Goal: Book appointment/travel/reservation

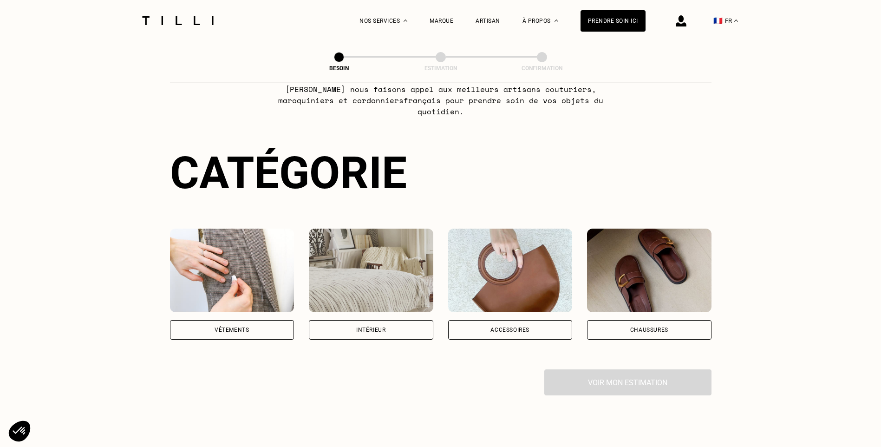
scroll to position [93, 0]
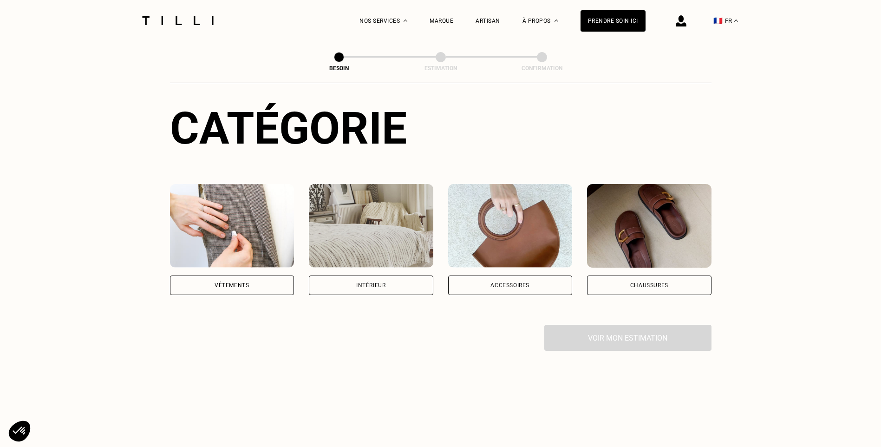
click at [232, 282] on div "Vêtements" at bounding box center [232, 285] width 34 height 6
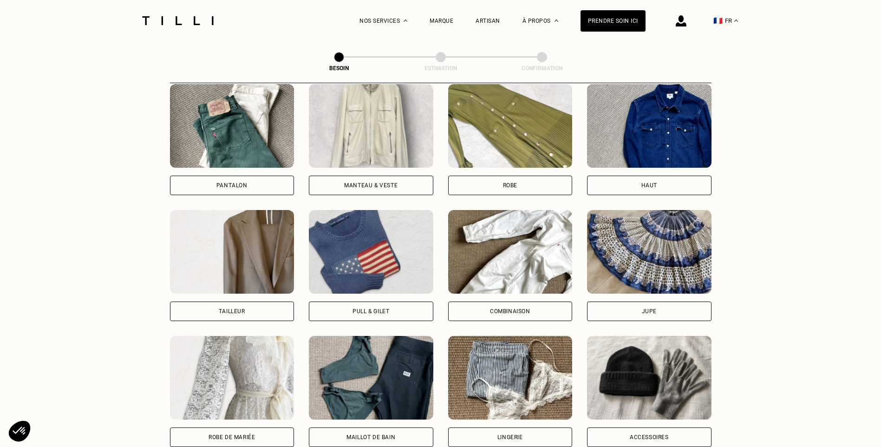
scroll to position [391, 0]
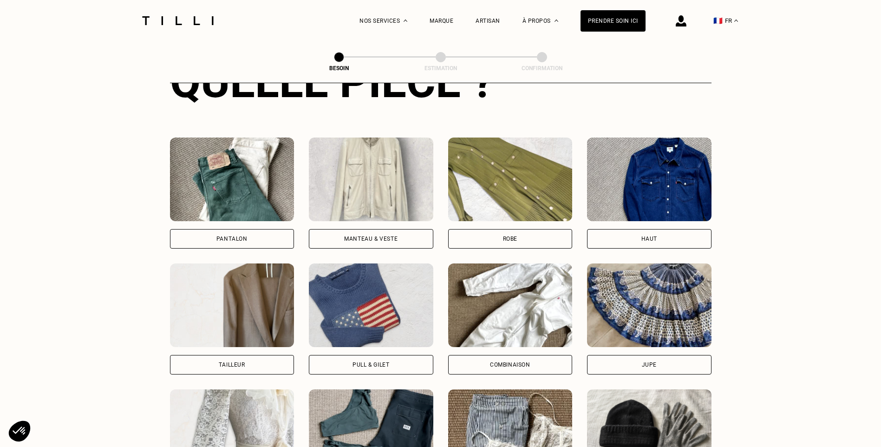
click at [342, 229] on div "Manteau & Veste" at bounding box center [371, 239] width 124 height 20
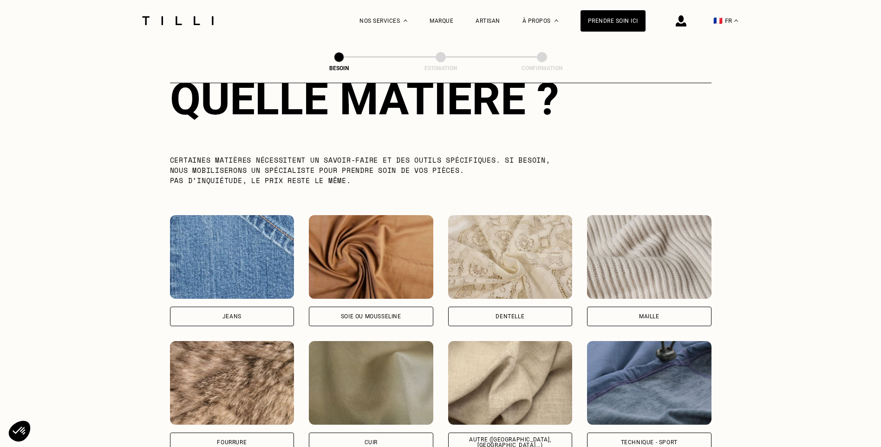
scroll to position [902, 0]
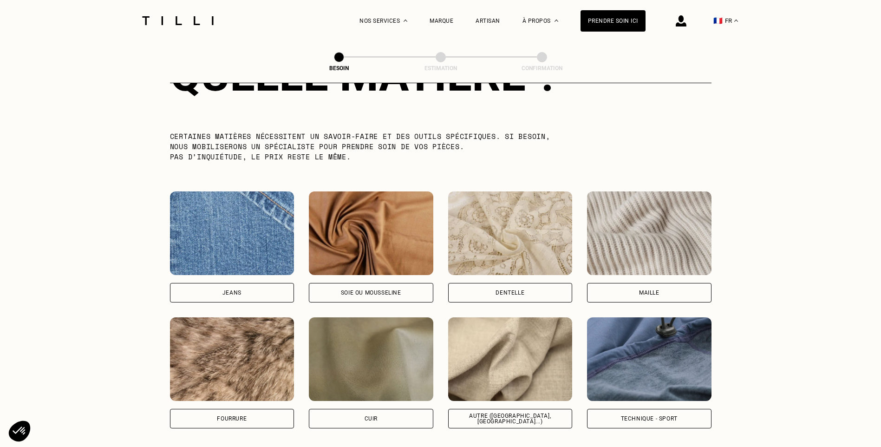
click at [500, 413] on div "Autre ([GEOGRAPHIC_DATA], [GEOGRAPHIC_DATA]...)" at bounding box center [510, 418] width 109 height 11
select select "FR"
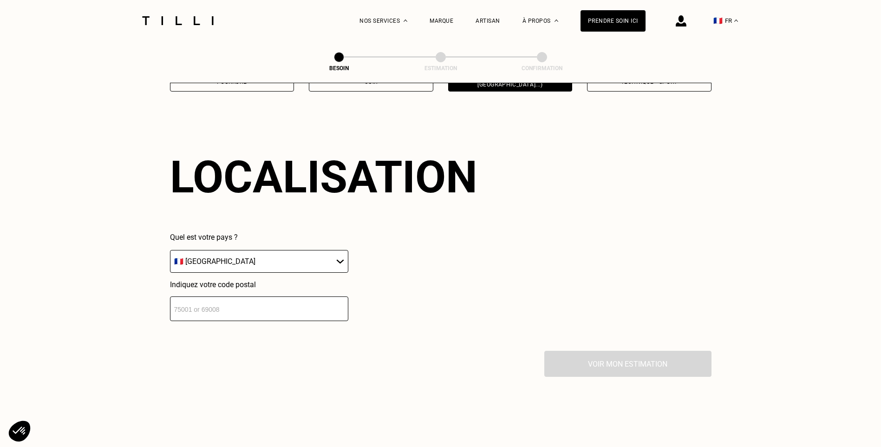
scroll to position [1249, 0]
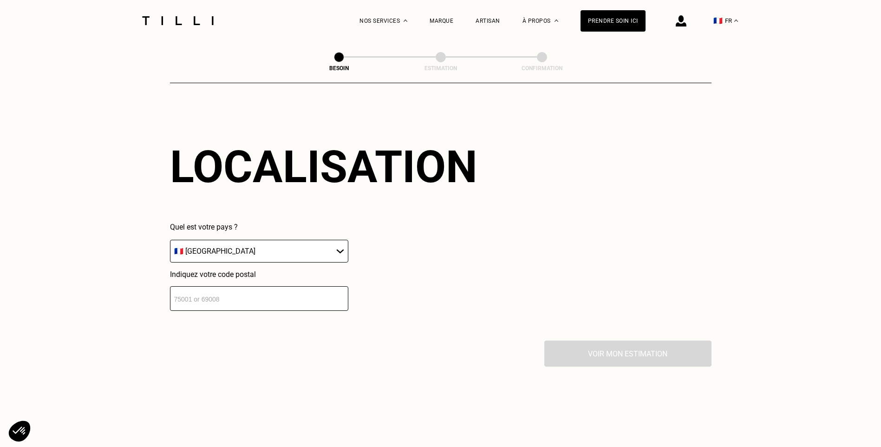
click at [260, 306] on div "Localisation Quel est votre pays ? 🇩🇪 [GEOGRAPHIC_DATA] 🇦🇹 [GEOGRAPHIC_DATA] 🇧🇪…" at bounding box center [440, 225] width 541 height 229
click at [288, 297] on input "number" at bounding box center [259, 298] width 178 height 25
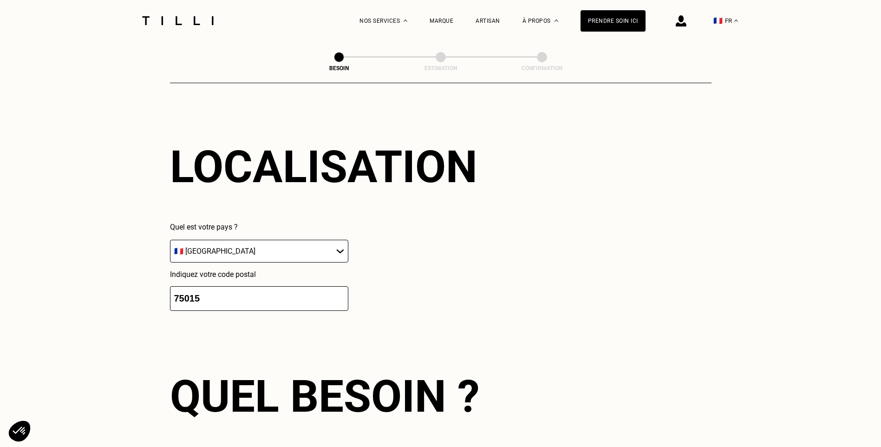
type input "75015"
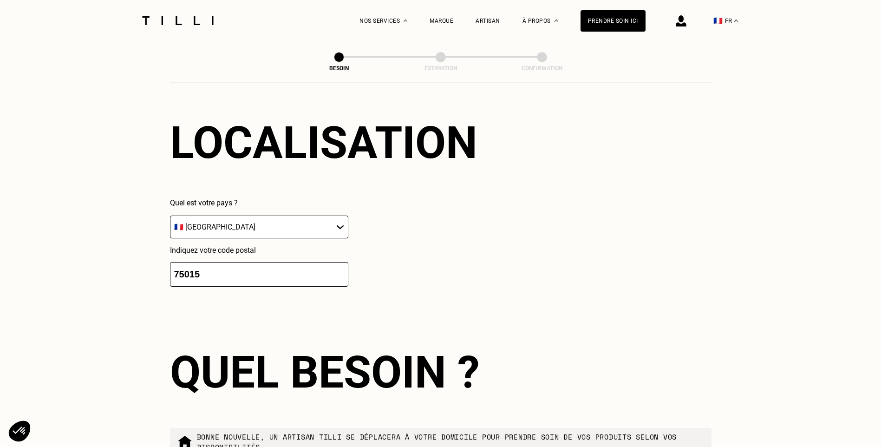
scroll to position [1480, 0]
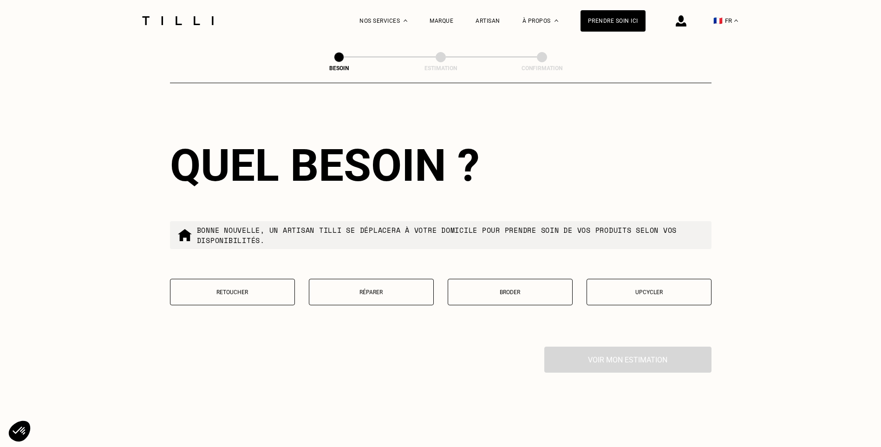
click at [242, 291] on p "Retoucher" at bounding box center [232, 292] width 115 height 7
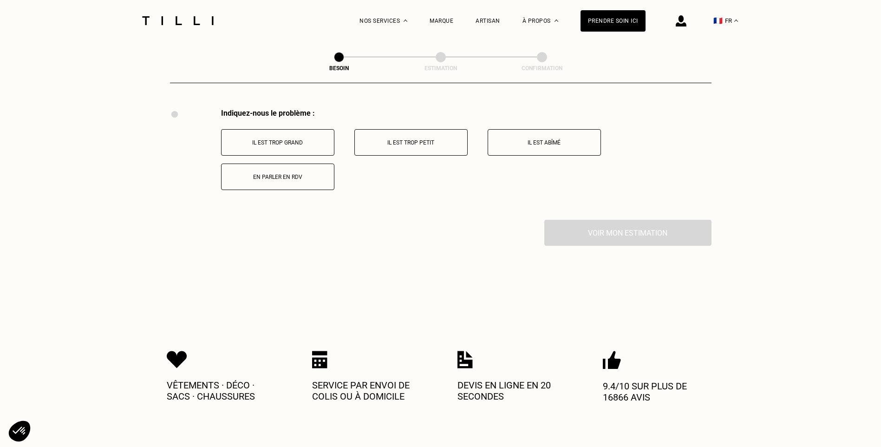
scroll to position [1718, 0]
click at [301, 145] on button "Il est trop grand" at bounding box center [277, 142] width 113 height 26
click at [429, 144] on button "Il est trop long" at bounding box center [410, 142] width 113 height 26
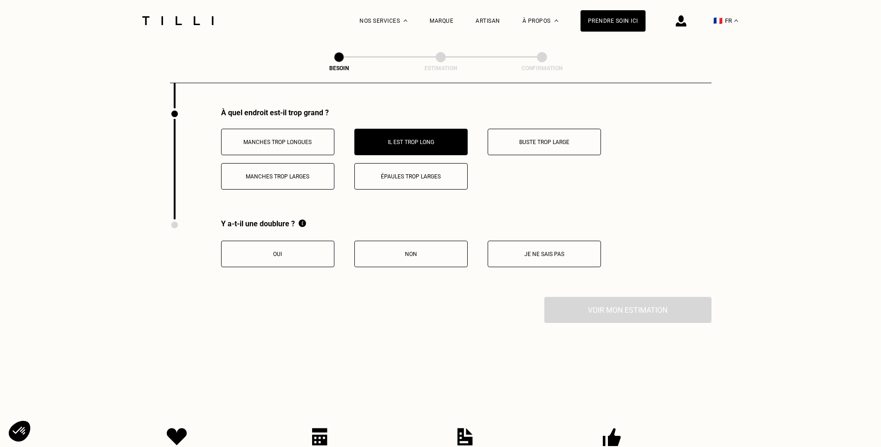
click at [303, 254] on button "Oui" at bounding box center [277, 254] width 113 height 26
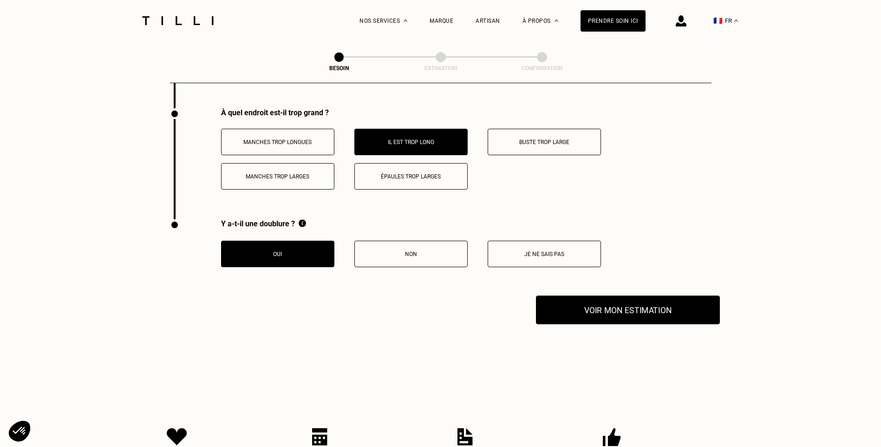
click at [605, 309] on button "Voir mon estimation" at bounding box center [628, 309] width 184 height 29
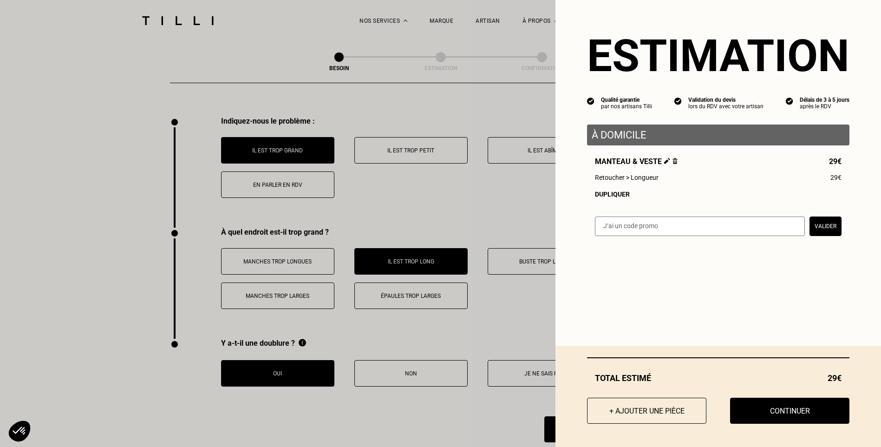
scroll to position [1689, 0]
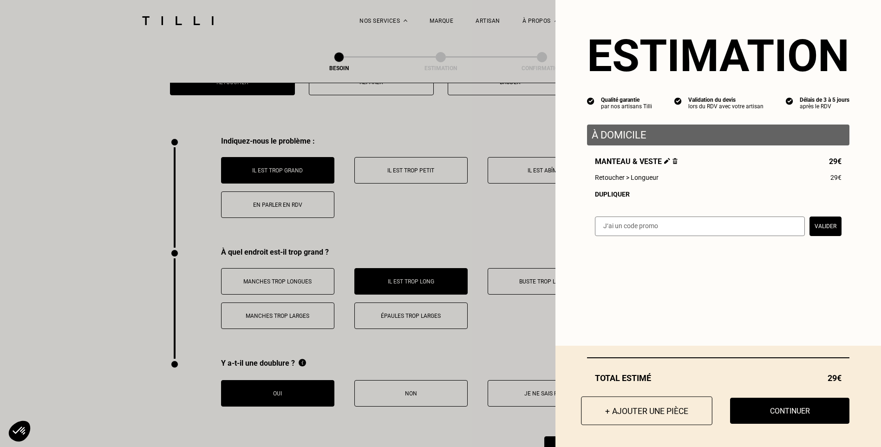
click at [667, 419] on button "+ Ajouter une pièce" at bounding box center [646, 410] width 131 height 29
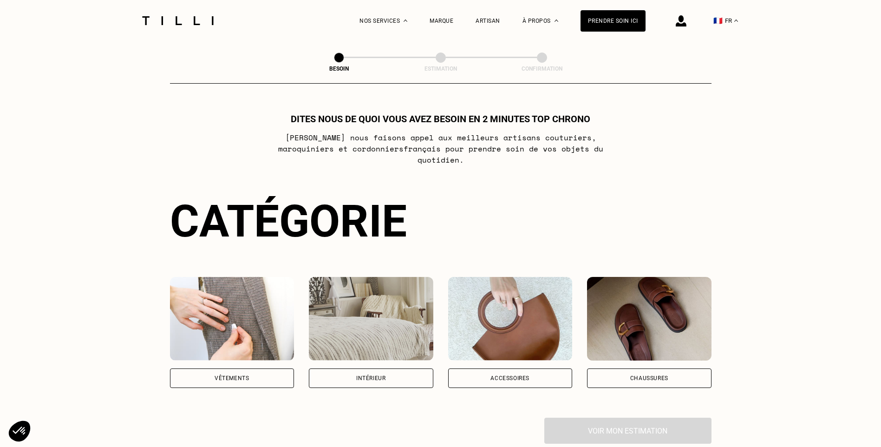
click at [248, 375] on div "Vêtements" at bounding box center [232, 378] width 34 height 6
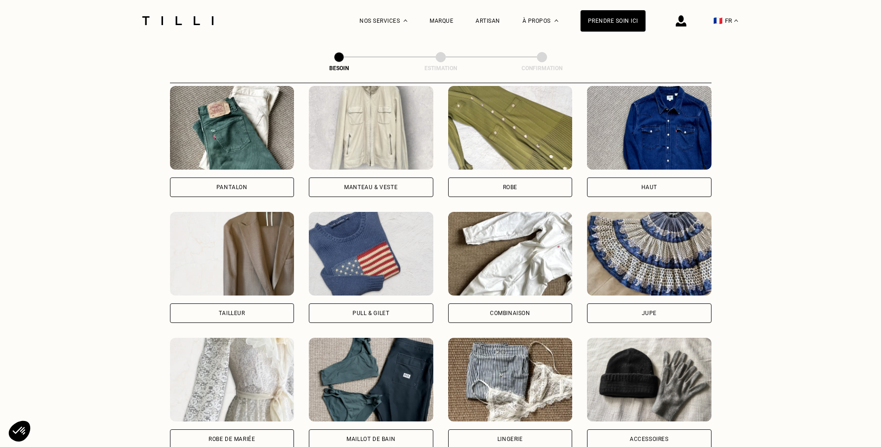
scroll to position [397, 0]
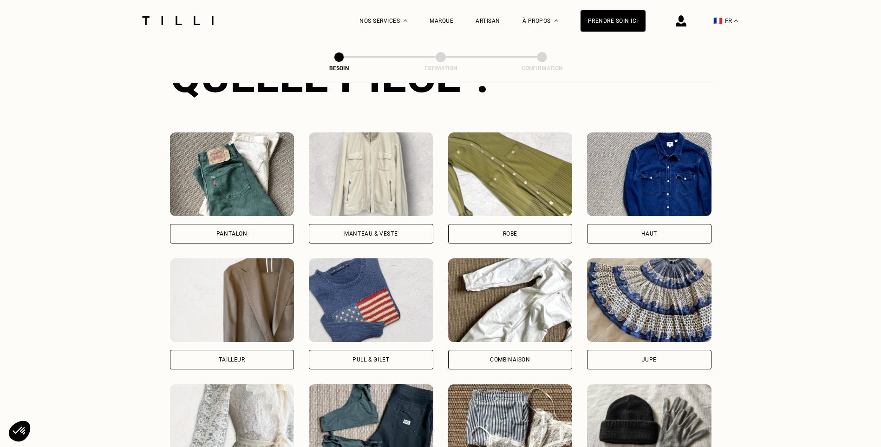
click at [241, 357] on div "Tailleur" at bounding box center [232, 360] width 26 height 6
select select "FR"
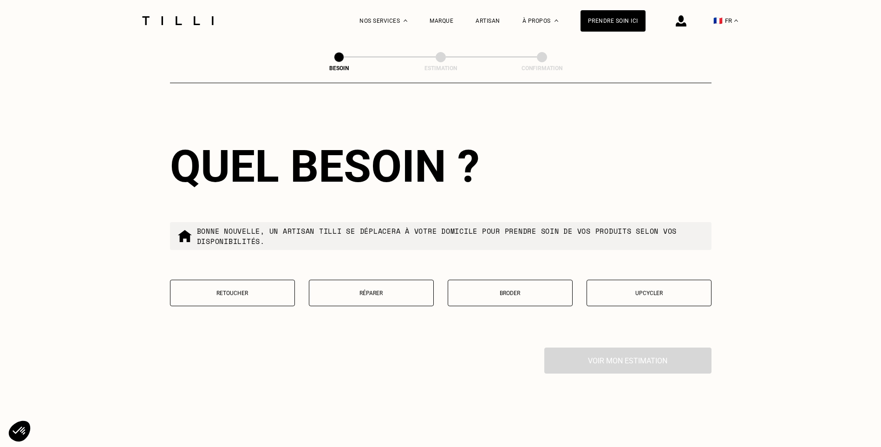
scroll to position [1041, 0]
click at [244, 295] on button "Retoucher" at bounding box center [232, 292] width 125 height 26
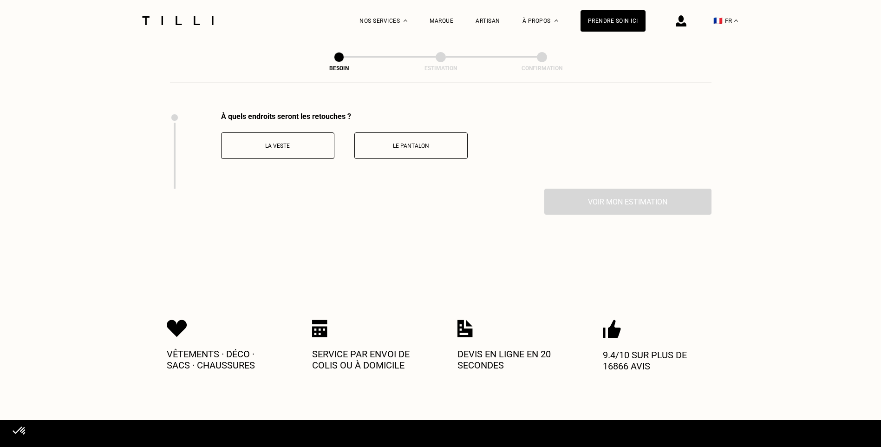
scroll to position [1253, 0]
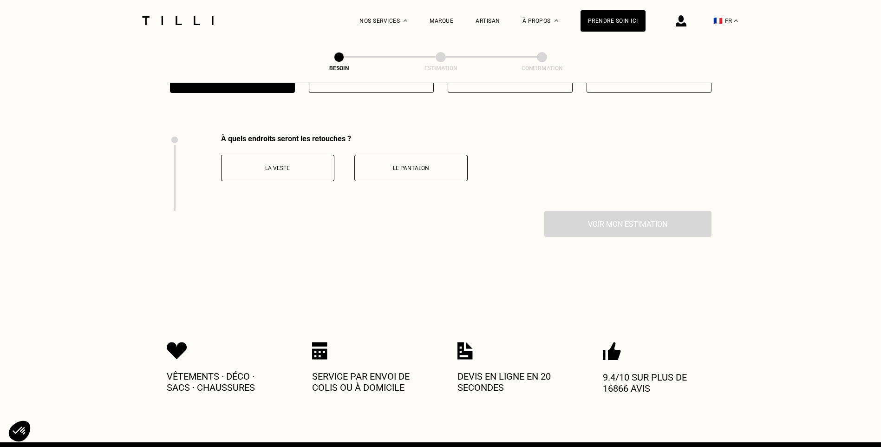
click at [306, 165] on p "La veste" at bounding box center [277, 168] width 103 height 7
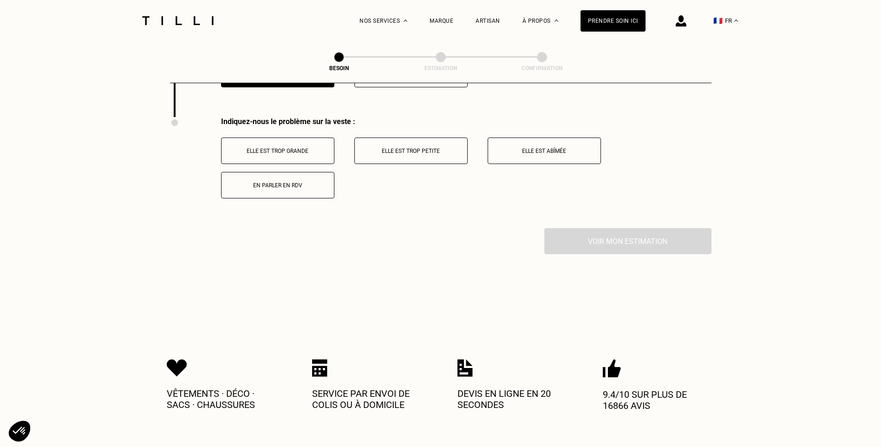
scroll to position [1355, 0]
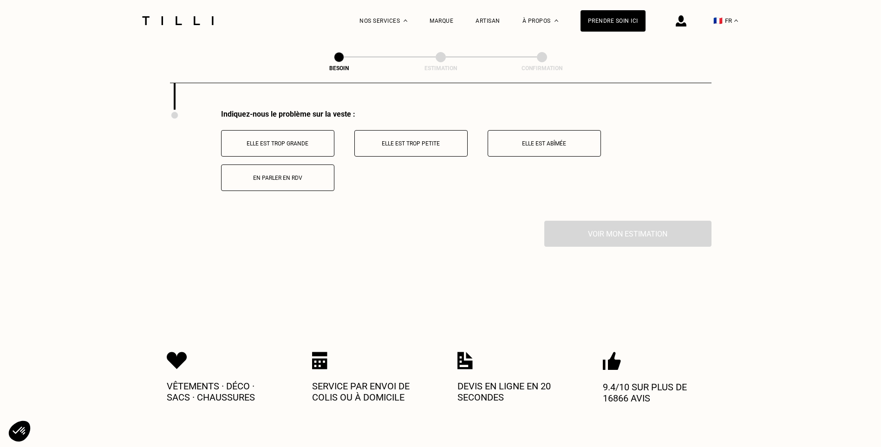
click at [299, 144] on button "Elle est trop grande" at bounding box center [277, 143] width 113 height 26
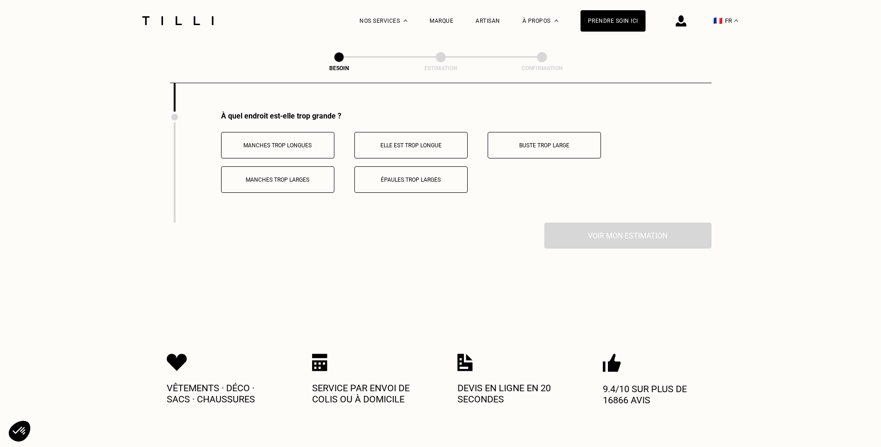
scroll to position [1466, 0]
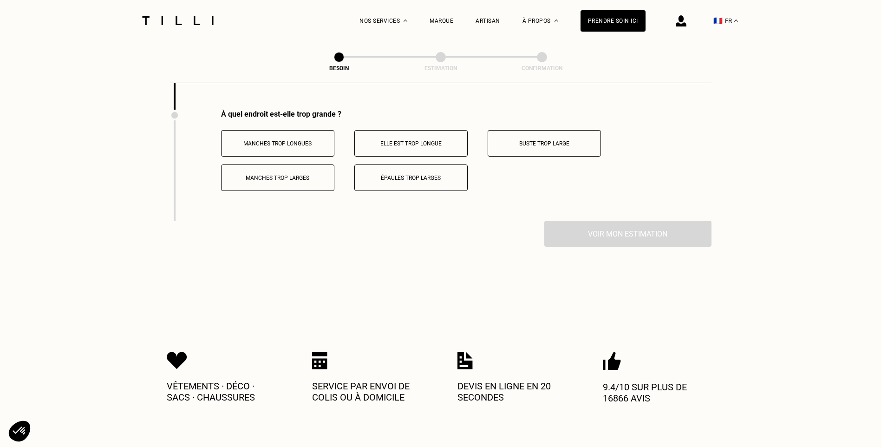
click at [401, 140] on p "Elle est trop longue" at bounding box center [410, 143] width 103 height 7
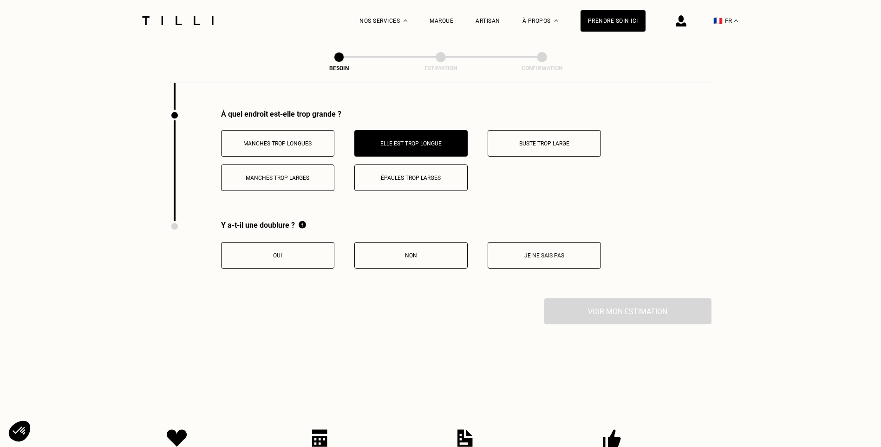
click at [300, 254] on button "Oui" at bounding box center [277, 255] width 113 height 26
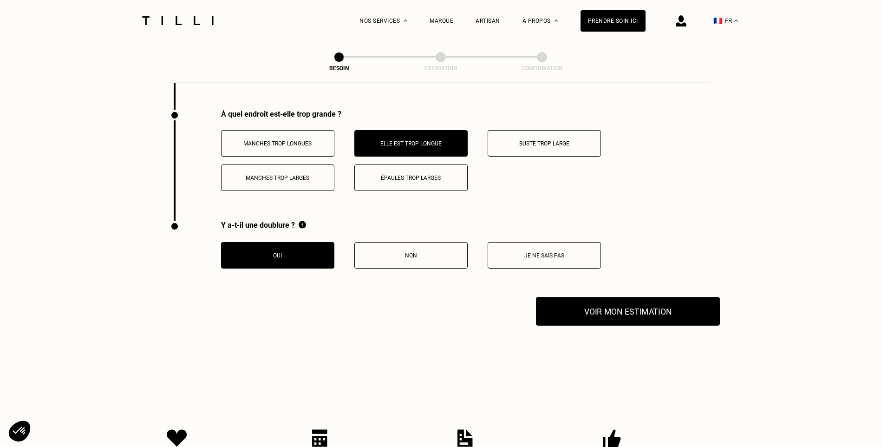
click at [600, 313] on button "Voir mon estimation" at bounding box center [628, 311] width 184 height 29
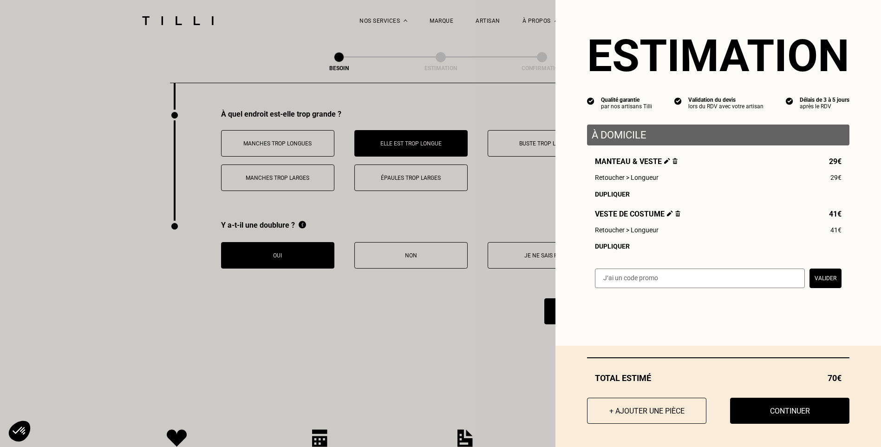
click at [672, 163] on img at bounding box center [674, 161] width 5 height 6
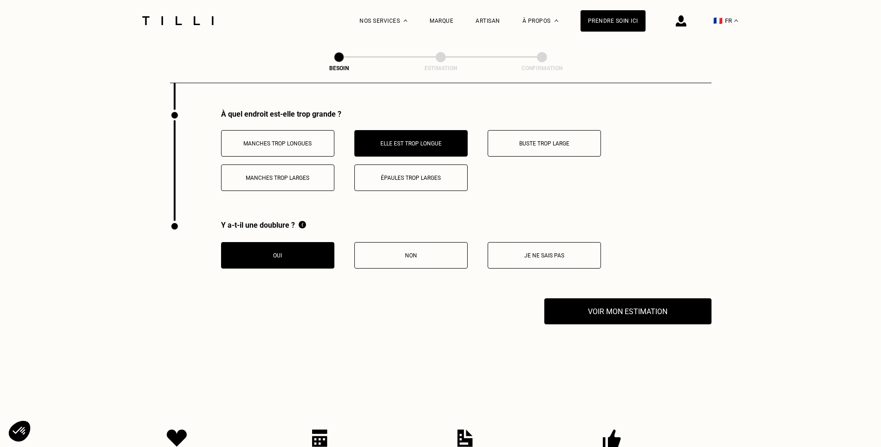
click at [681, 19] on div at bounding box center [665, 20] width 41 height 41
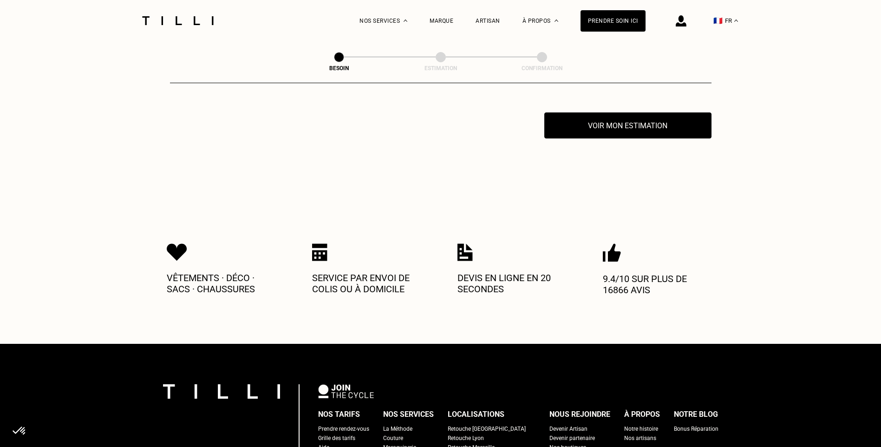
scroll to position [1512, 0]
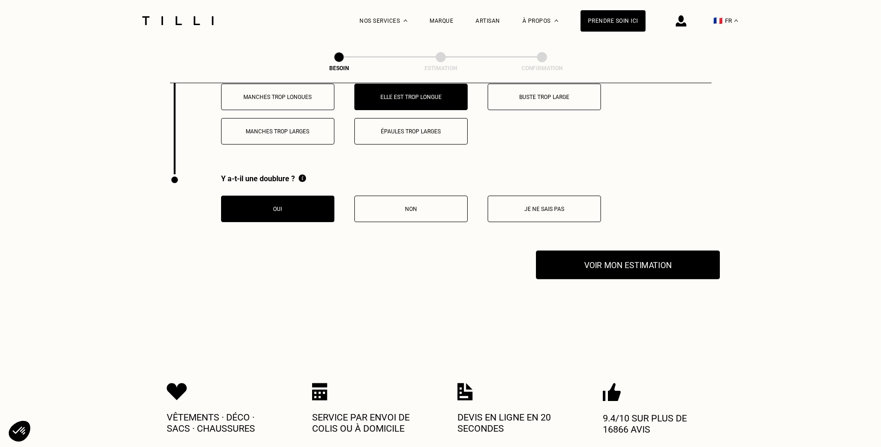
click at [581, 263] on button "Voir mon estimation" at bounding box center [628, 264] width 184 height 29
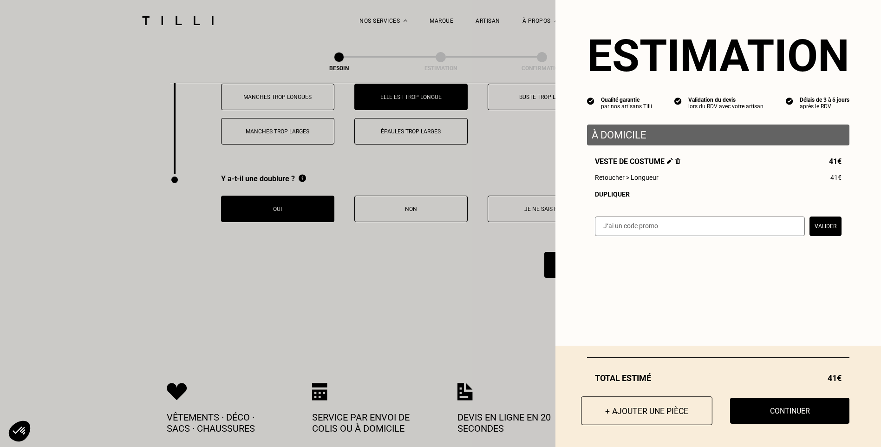
click at [662, 412] on button "+ Ajouter une pièce" at bounding box center [646, 410] width 131 height 29
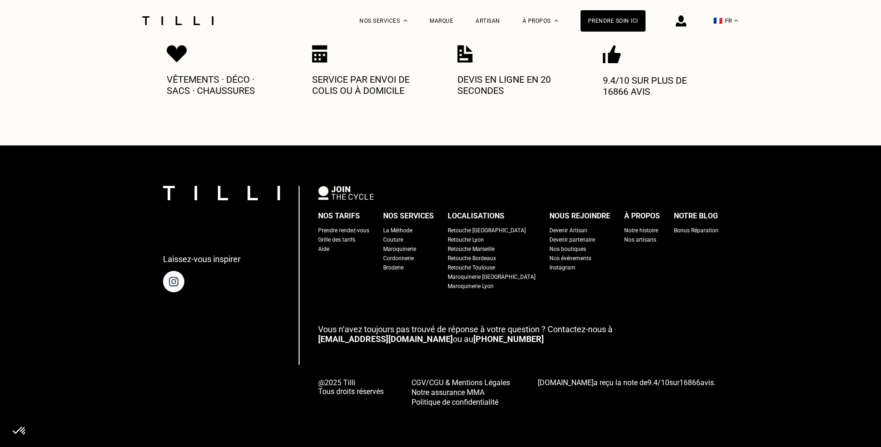
scroll to position [0, 0]
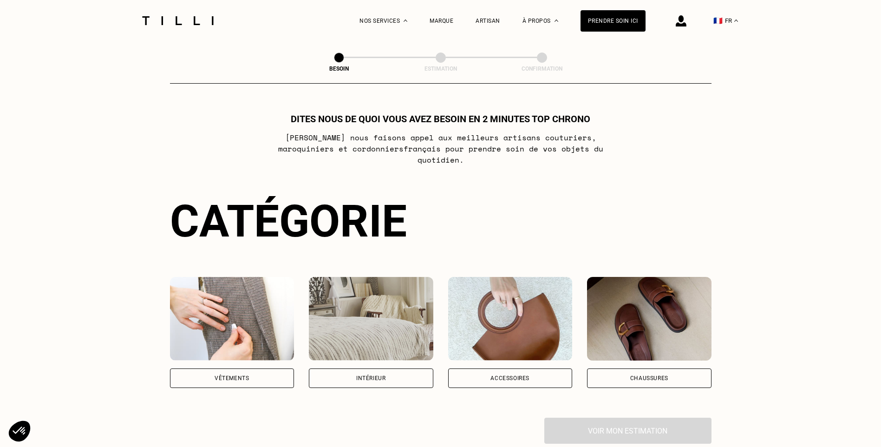
click at [230, 375] on div "Vêtements" at bounding box center [232, 378] width 34 height 6
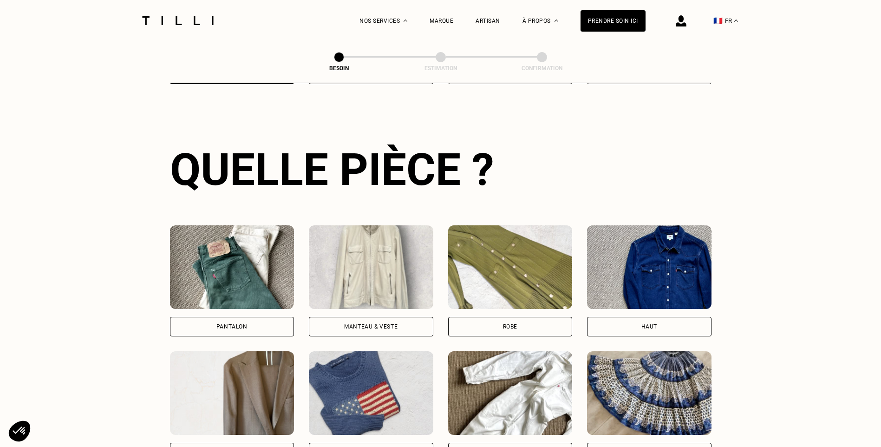
scroll to position [443, 0]
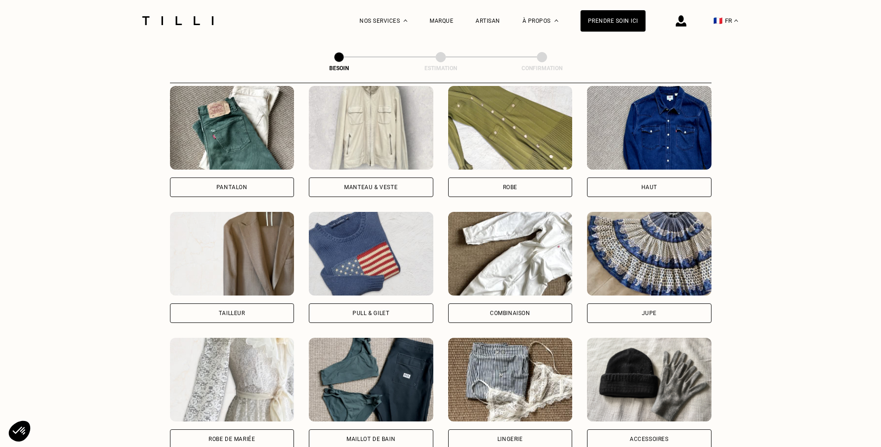
click at [241, 303] on div "Tailleur" at bounding box center [232, 313] width 124 height 20
select select "FR"
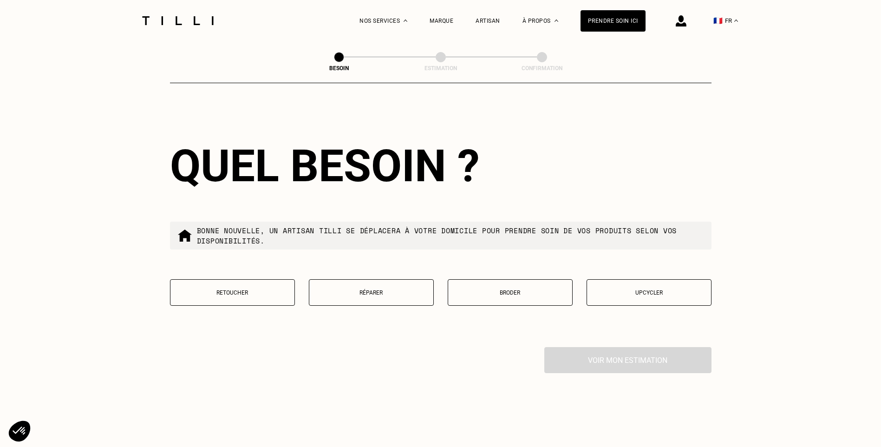
scroll to position [1041, 0]
click at [265, 289] on p "Retoucher" at bounding box center [232, 292] width 115 height 7
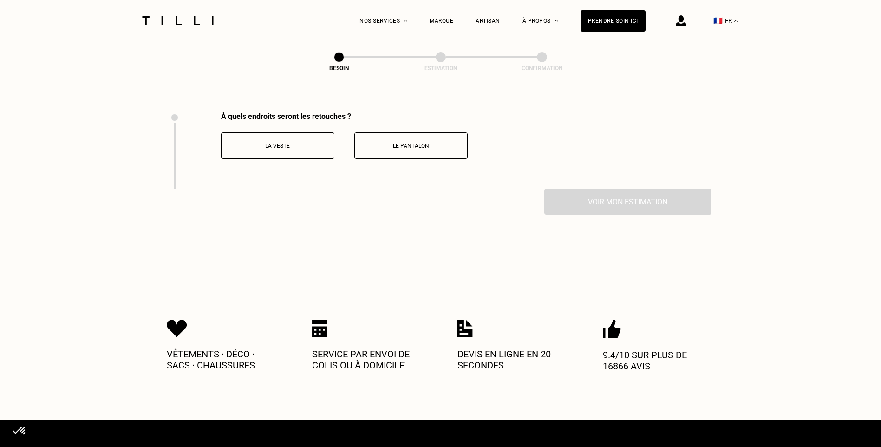
scroll to position [1278, 0]
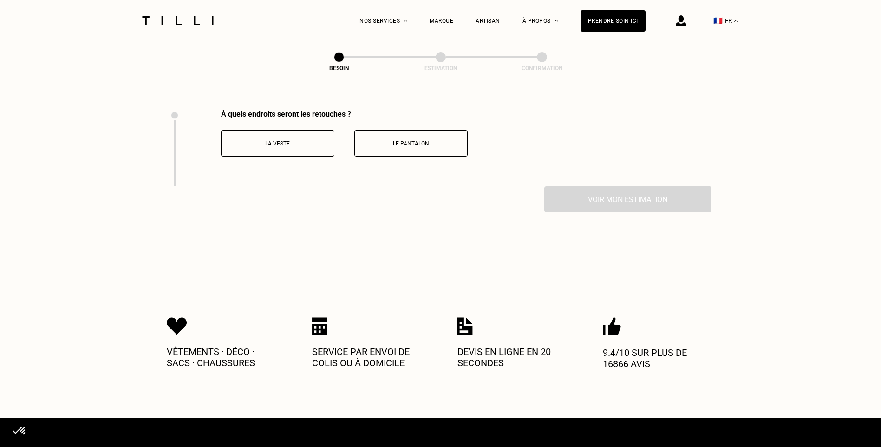
click at [418, 140] on p "Le pantalon" at bounding box center [410, 143] width 103 height 7
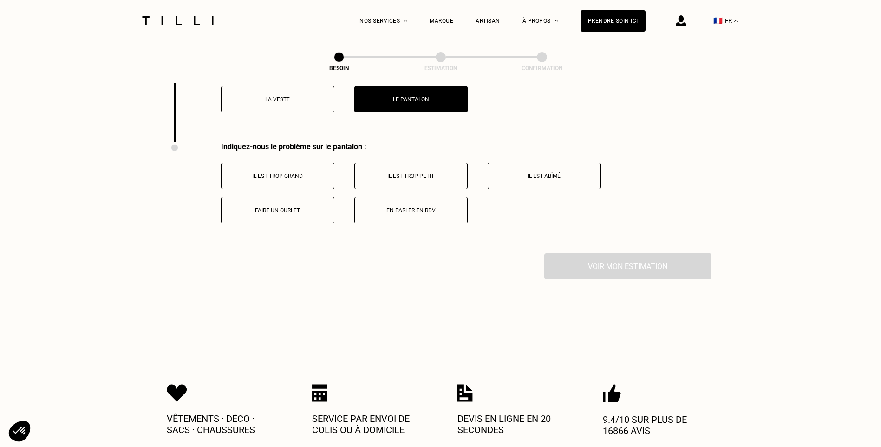
scroll to position [1355, 0]
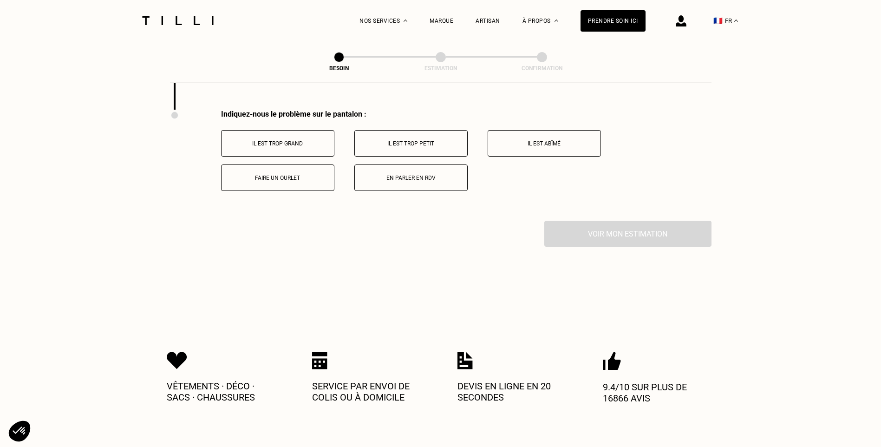
click at [295, 175] on p "Faire un ourlet" at bounding box center [277, 178] width 103 height 7
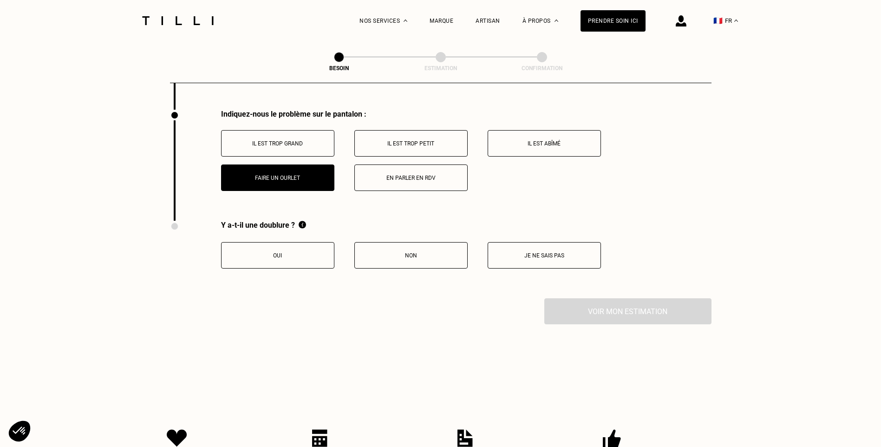
click at [409, 253] on button "Non" at bounding box center [410, 255] width 113 height 26
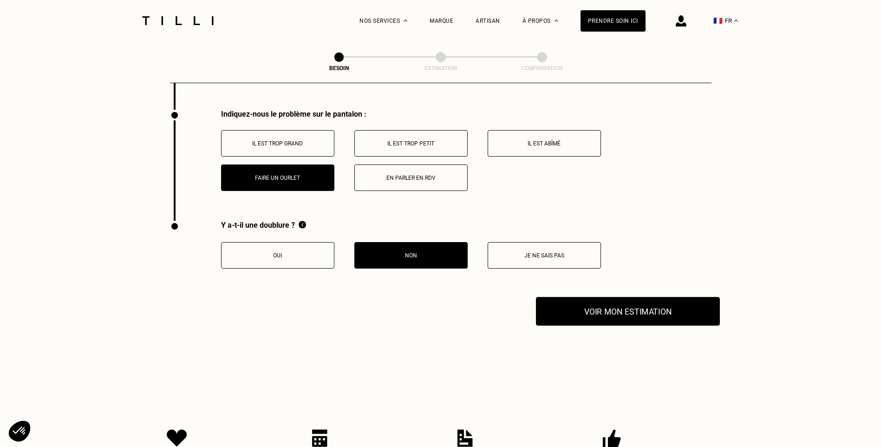
click at [585, 309] on button "Voir mon estimation" at bounding box center [628, 311] width 184 height 29
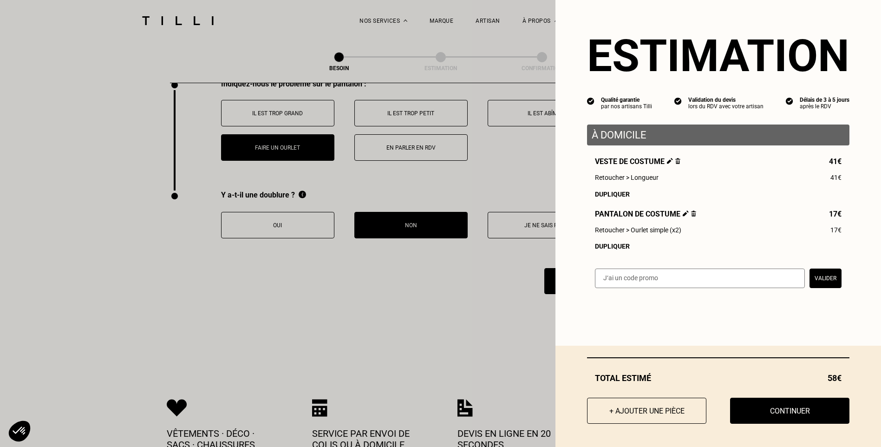
scroll to position [1401, 0]
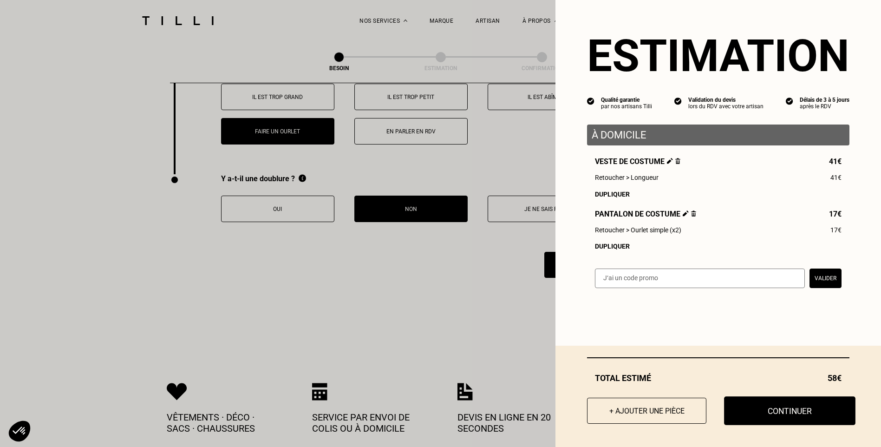
click at [797, 409] on button "Continuer" at bounding box center [789, 410] width 131 height 29
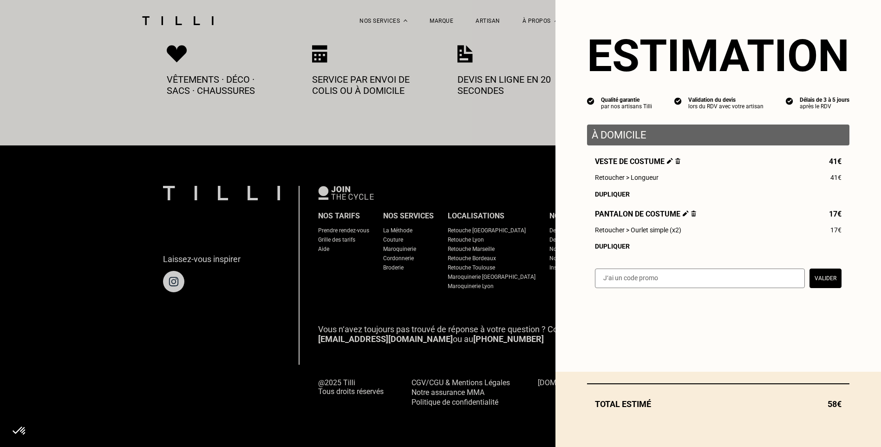
scroll to position [494, 0]
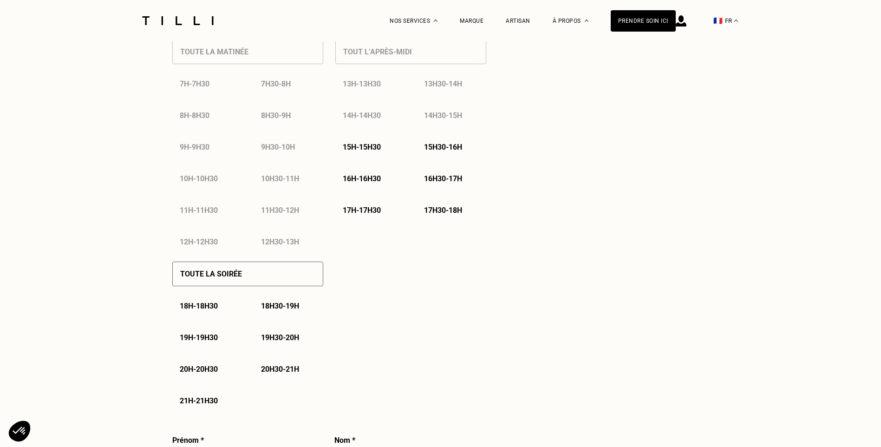
select select "FR"
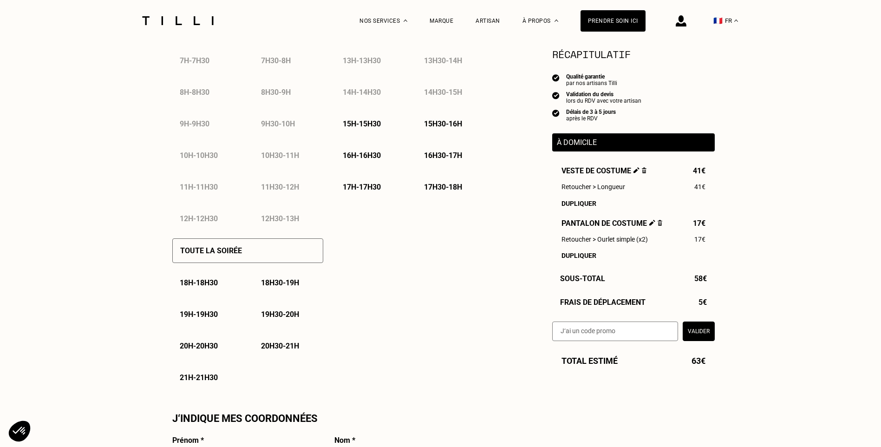
scroll to position [511, 0]
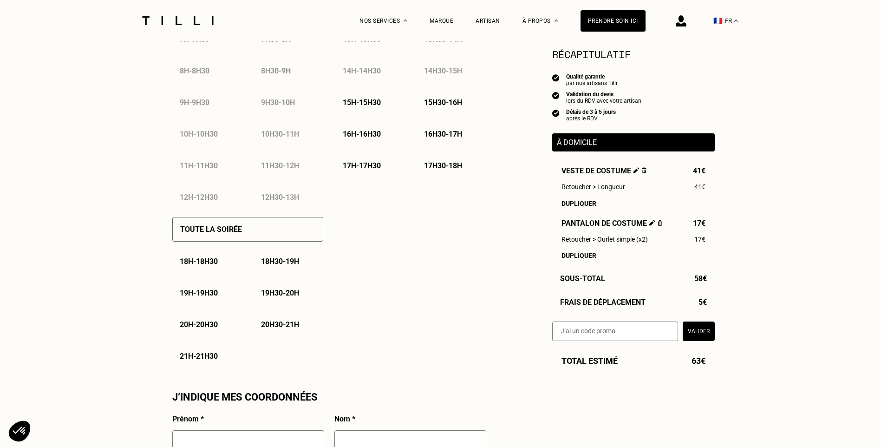
click at [207, 328] on p "20h - 20h30" at bounding box center [199, 324] width 38 height 9
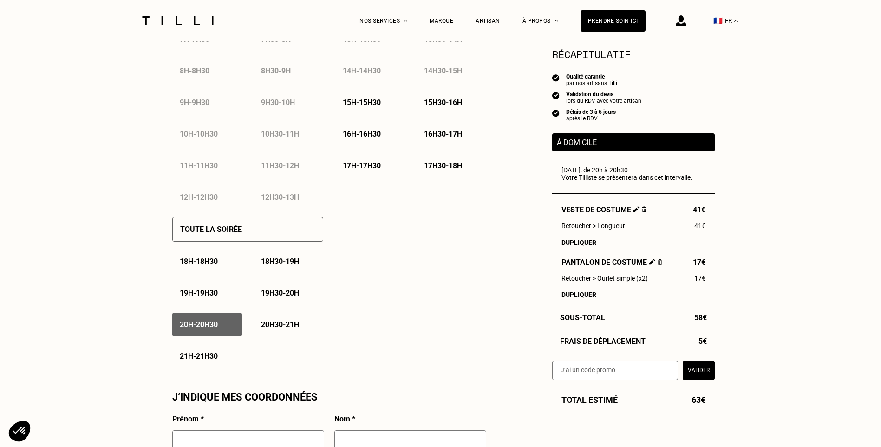
click at [283, 328] on p "20h30 - 21h" at bounding box center [280, 324] width 38 height 9
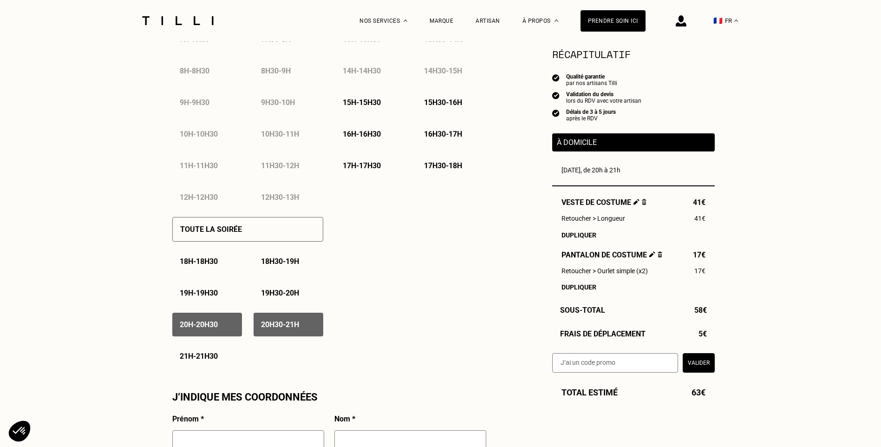
click at [205, 352] on div "21h - 21h30" at bounding box center [207, 356] width 70 height 24
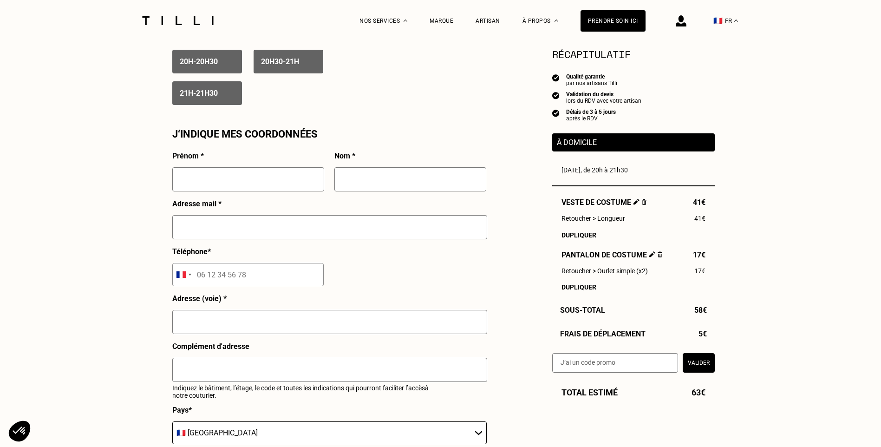
scroll to position [743, 0]
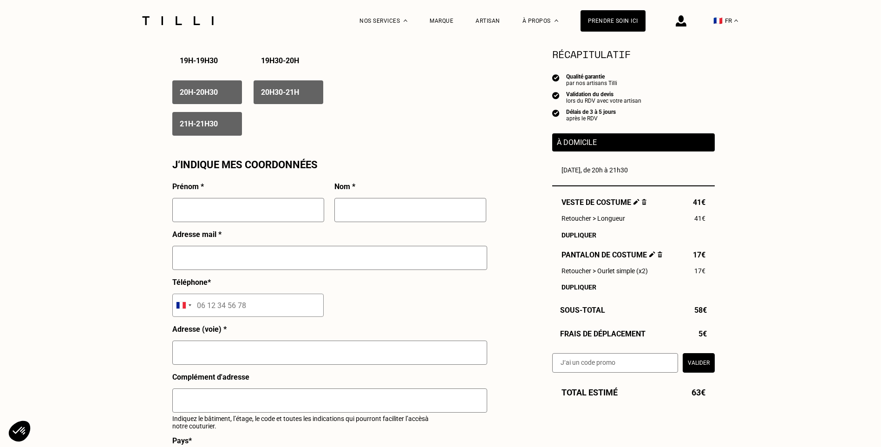
click at [221, 215] on input "text" at bounding box center [248, 210] width 152 height 24
type input "[PERSON_NAME]"
click at [413, 216] on input "text" at bounding box center [410, 210] width 152 height 24
type input "marcadé"
click at [336, 263] on input "text" at bounding box center [329, 258] width 315 height 24
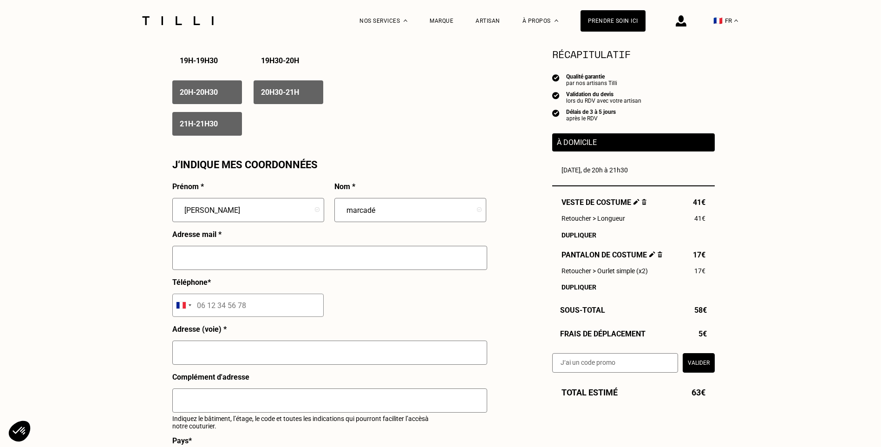
type input "[EMAIL_ADDRESS][DOMAIN_NAME]"
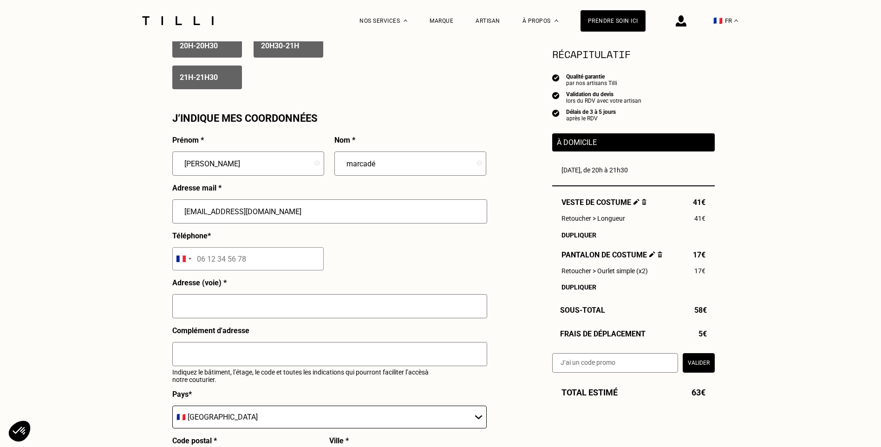
click at [257, 261] on input "tel" at bounding box center [247, 258] width 151 height 23
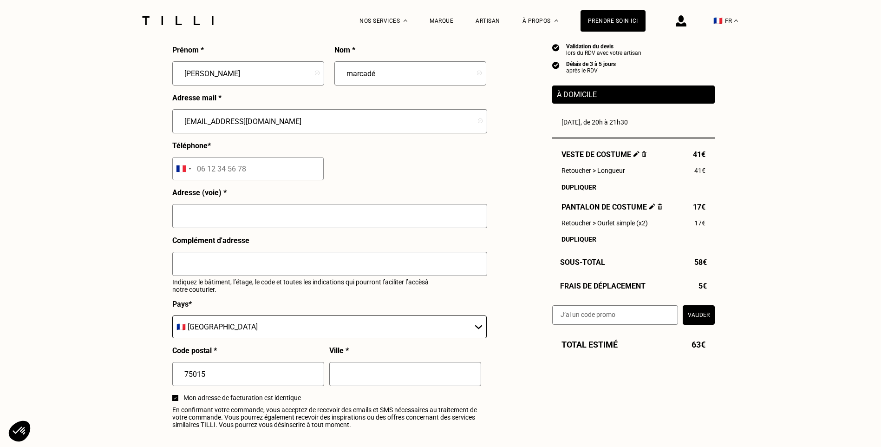
scroll to position [882, 0]
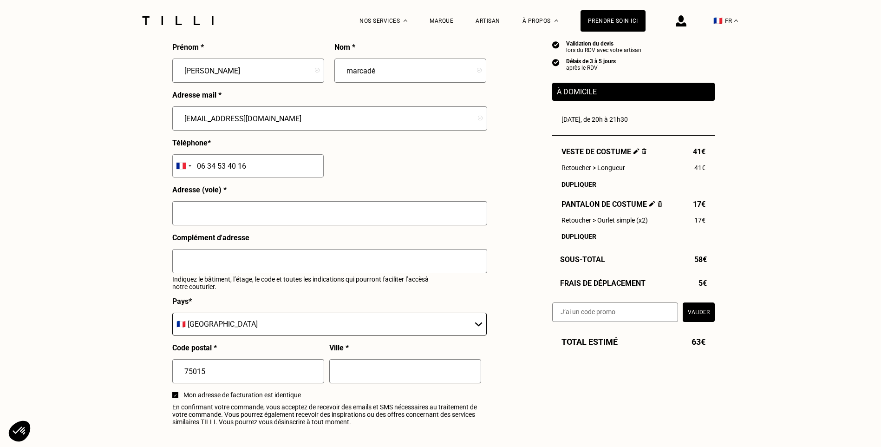
type input "06 34 53 40 16"
click at [281, 224] on input "text" at bounding box center [329, 213] width 315 height 24
type input "[STREET_ADDRESS]"
click at [247, 269] on input "text" at bounding box center [329, 261] width 315 height 24
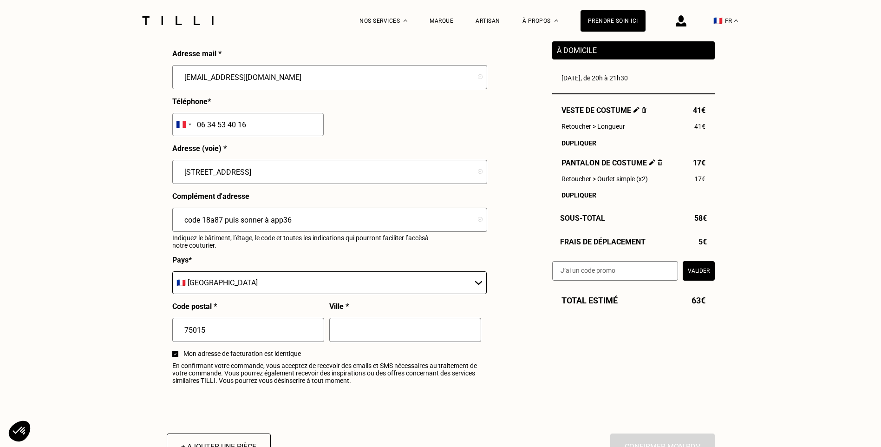
scroll to position [1022, 0]
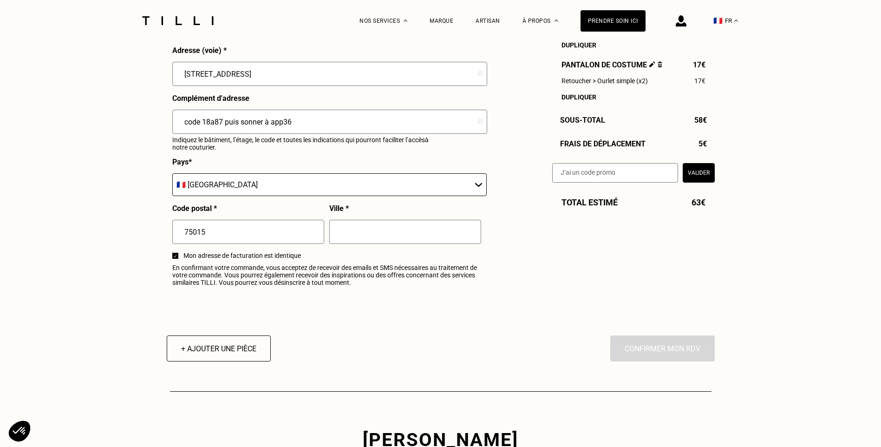
type input "code 18a87 puis sonner à app36"
click at [385, 244] on input "text" at bounding box center [405, 232] width 152 height 24
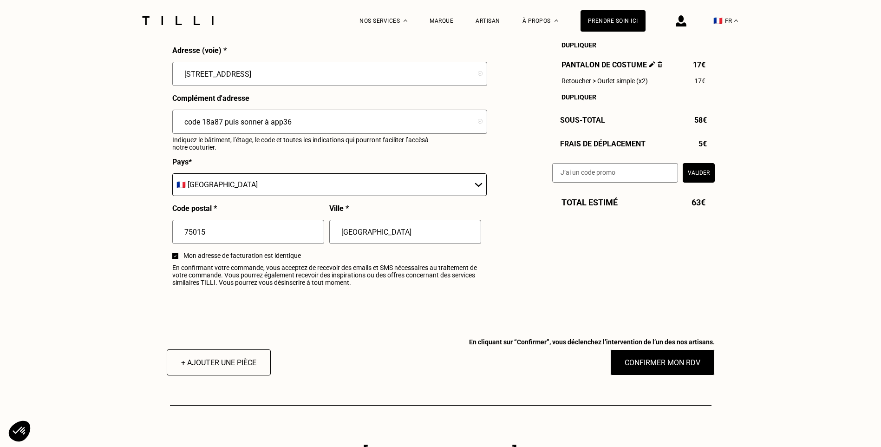
type input "[GEOGRAPHIC_DATA]"
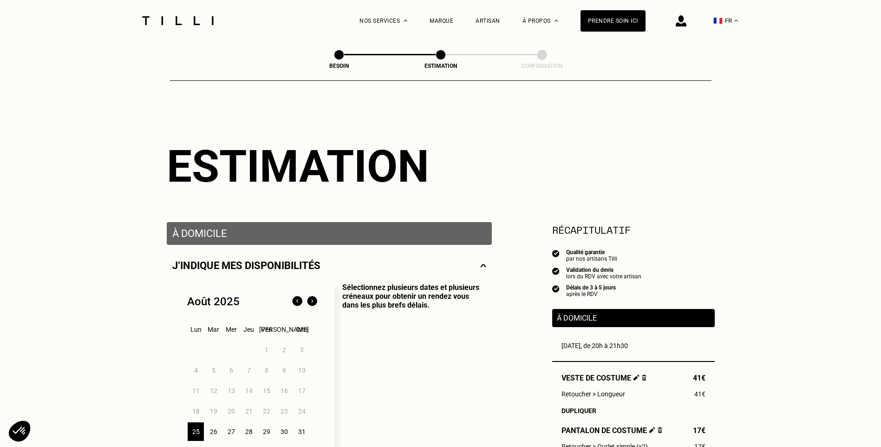
scroll to position [0, 0]
